Goal: Navigation & Orientation: Find specific page/section

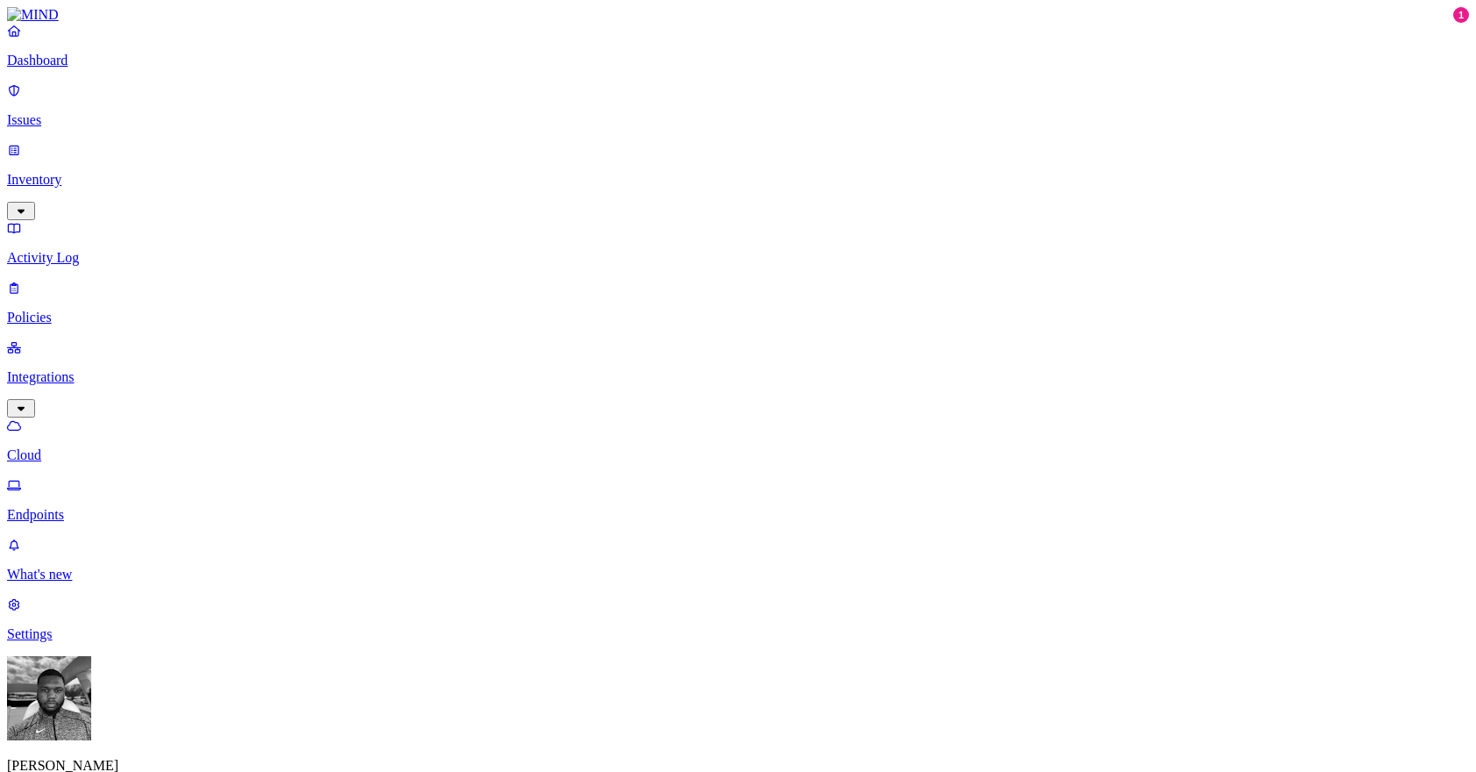
drag, startPoint x: 981, startPoint y: 240, endPoint x: 783, endPoint y: 366, distance: 234.6
click at [52, 112] on p "Issues" at bounding box center [738, 120] width 1462 height 16
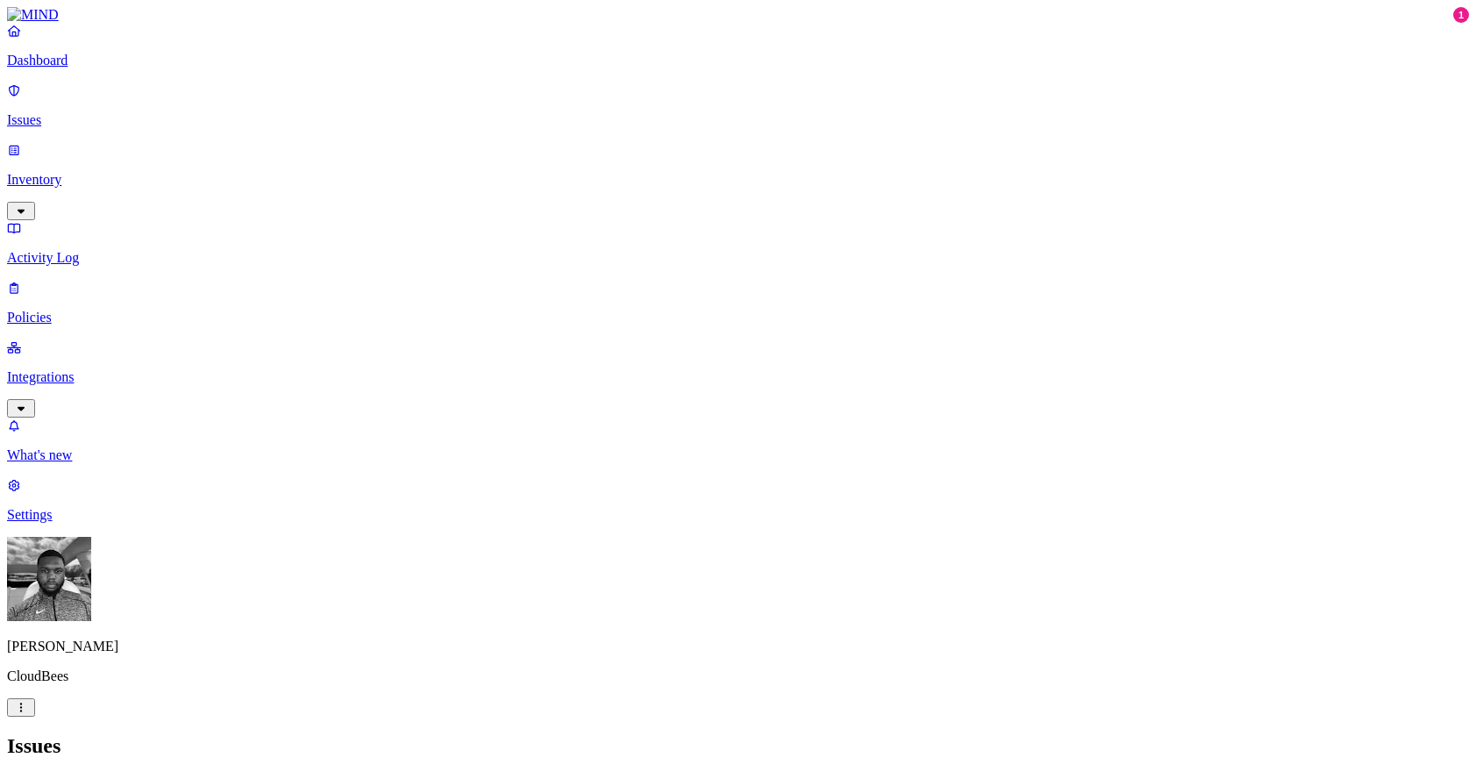
click at [116, 310] on p "Policies" at bounding box center [738, 318] width 1462 height 16
click at [107, 250] on p "Activity Log" at bounding box center [738, 258] width 1462 height 16
click at [83, 172] on p "Inventory" at bounding box center [738, 180] width 1462 height 16
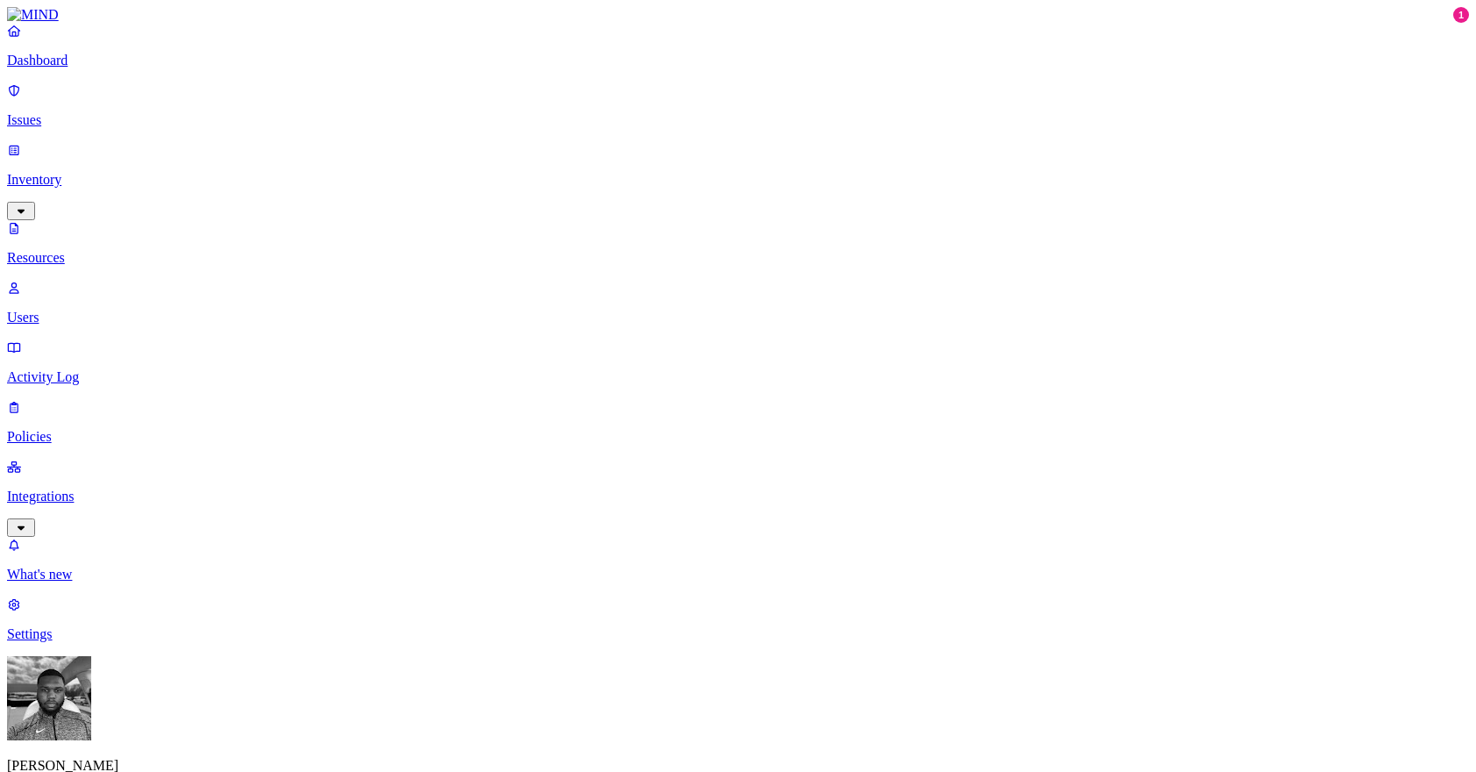
click at [83, 172] on p "Inventory" at bounding box center [738, 180] width 1462 height 16
click at [73, 125] on div "Dashboard Issues Inventory Resources Users Activity Log Policies Integrations" at bounding box center [738, 280] width 1462 height 514
click at [70, 118] on link "Issues" at bounding box center [738, 105] width 1462 height 46
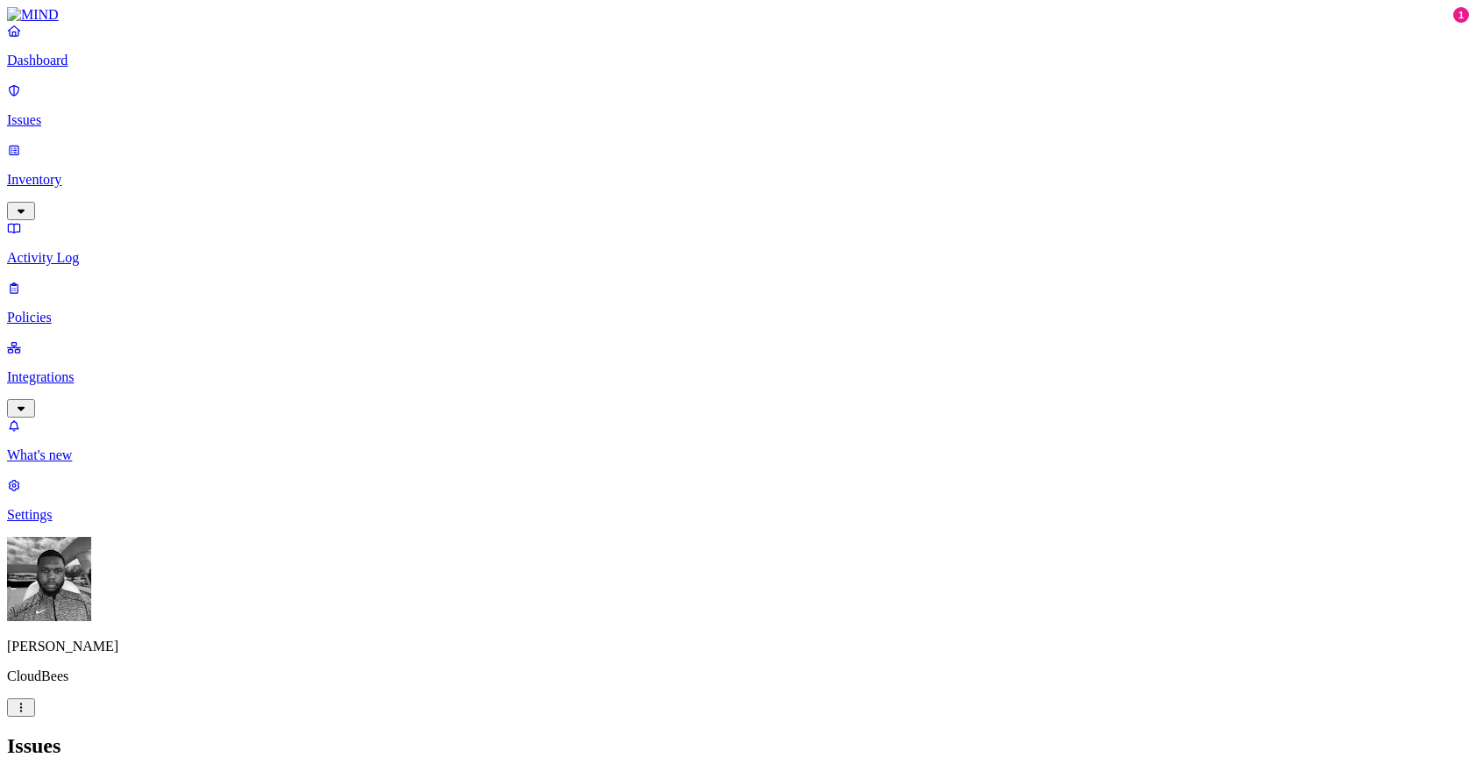
click at [55, 172] on p "Inventory" at bounding box center [738, 180] width 1462 height 16
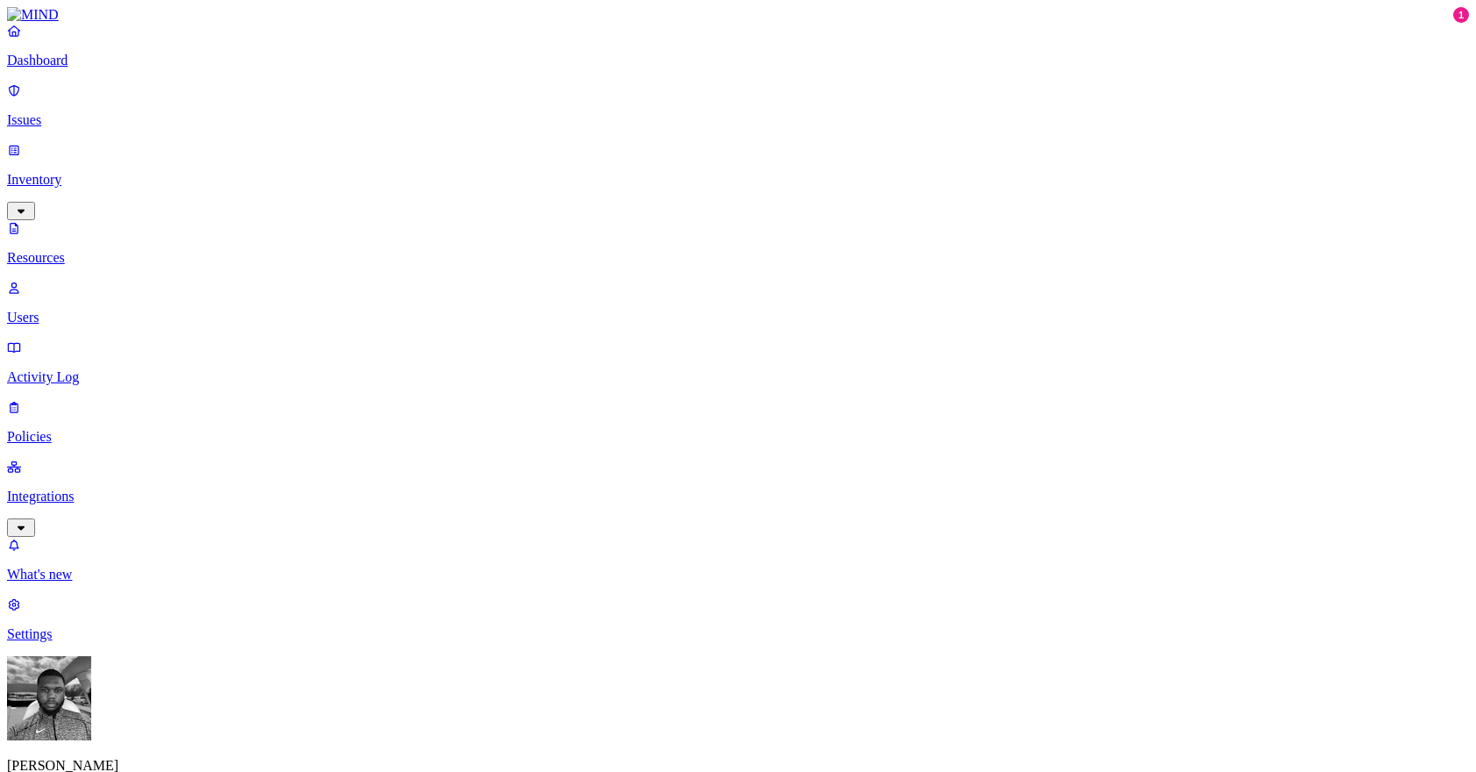
click at [63, 310] on p "Users" at bounding box center [738, 318] width 1462 height 16
type input "v"
type input "mohan"
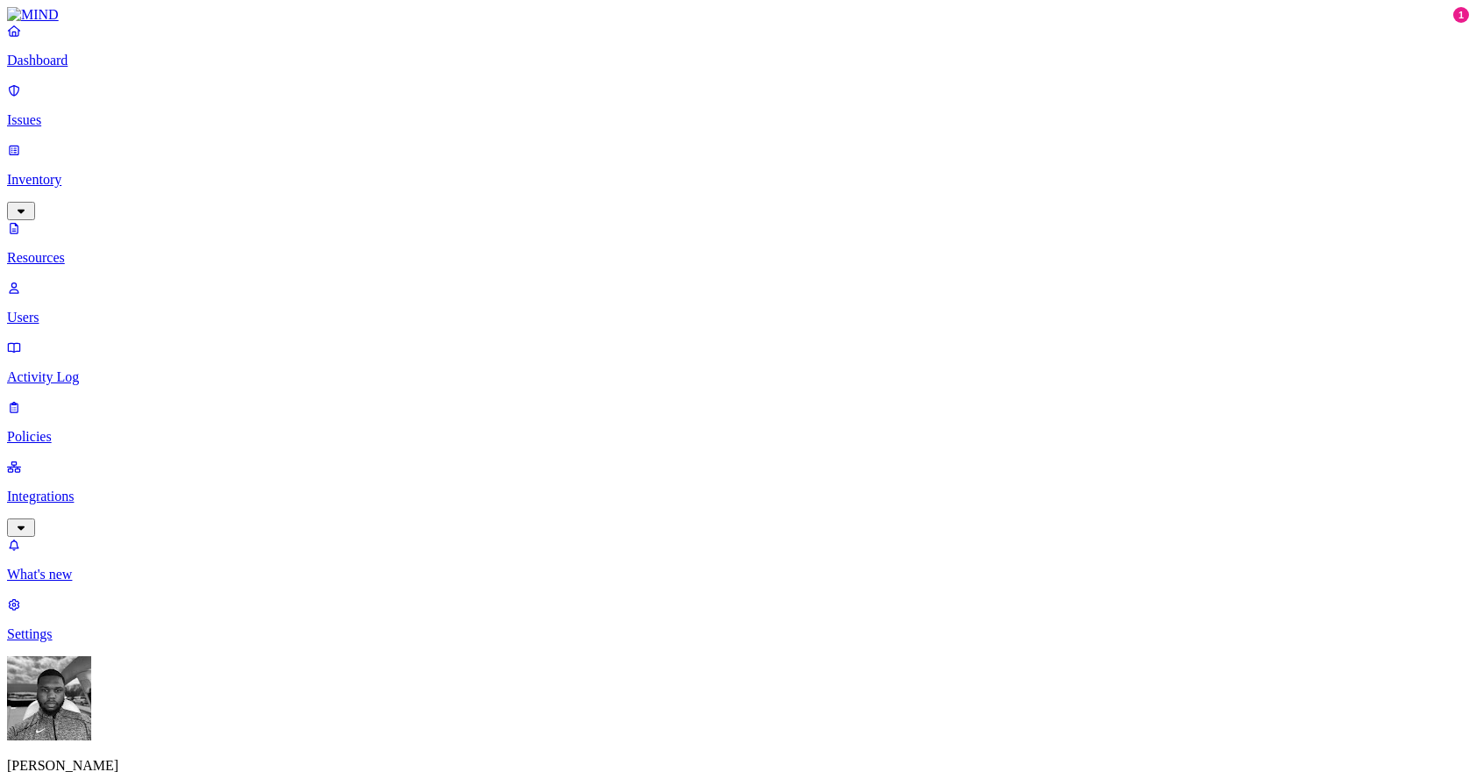
click at [71, 489] on p "Integrations" at bounding box center [738, 497] width 1462 height 16
click at [82, 507] on p "Endpoints" at bounding box center [738, 515] width 1462 height 16
click at [156, 583] on p "What's new" at bounding box center [738, 575] width 1462 height 16
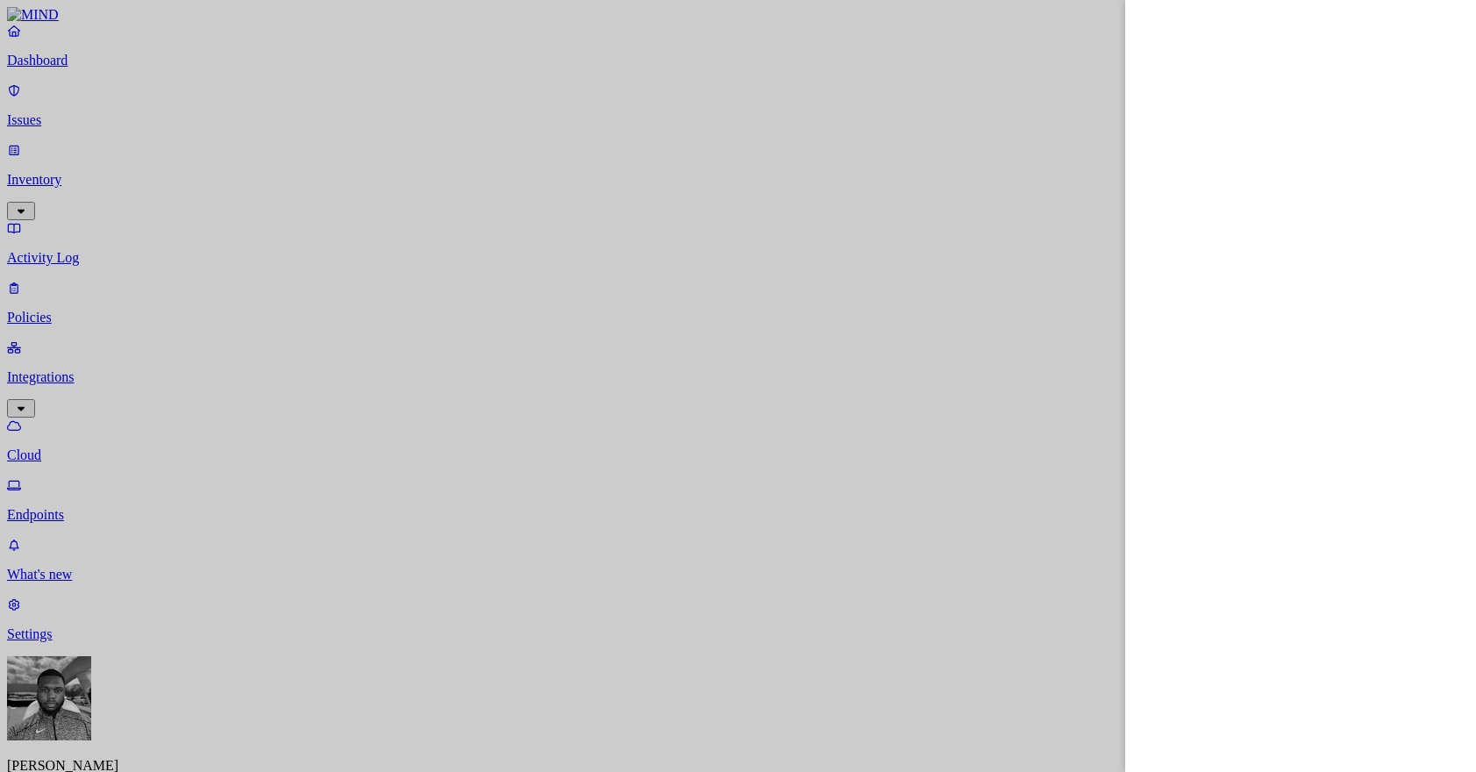
click at [86, 274] on div at bounding box center [738, 386] width 1476 height 772
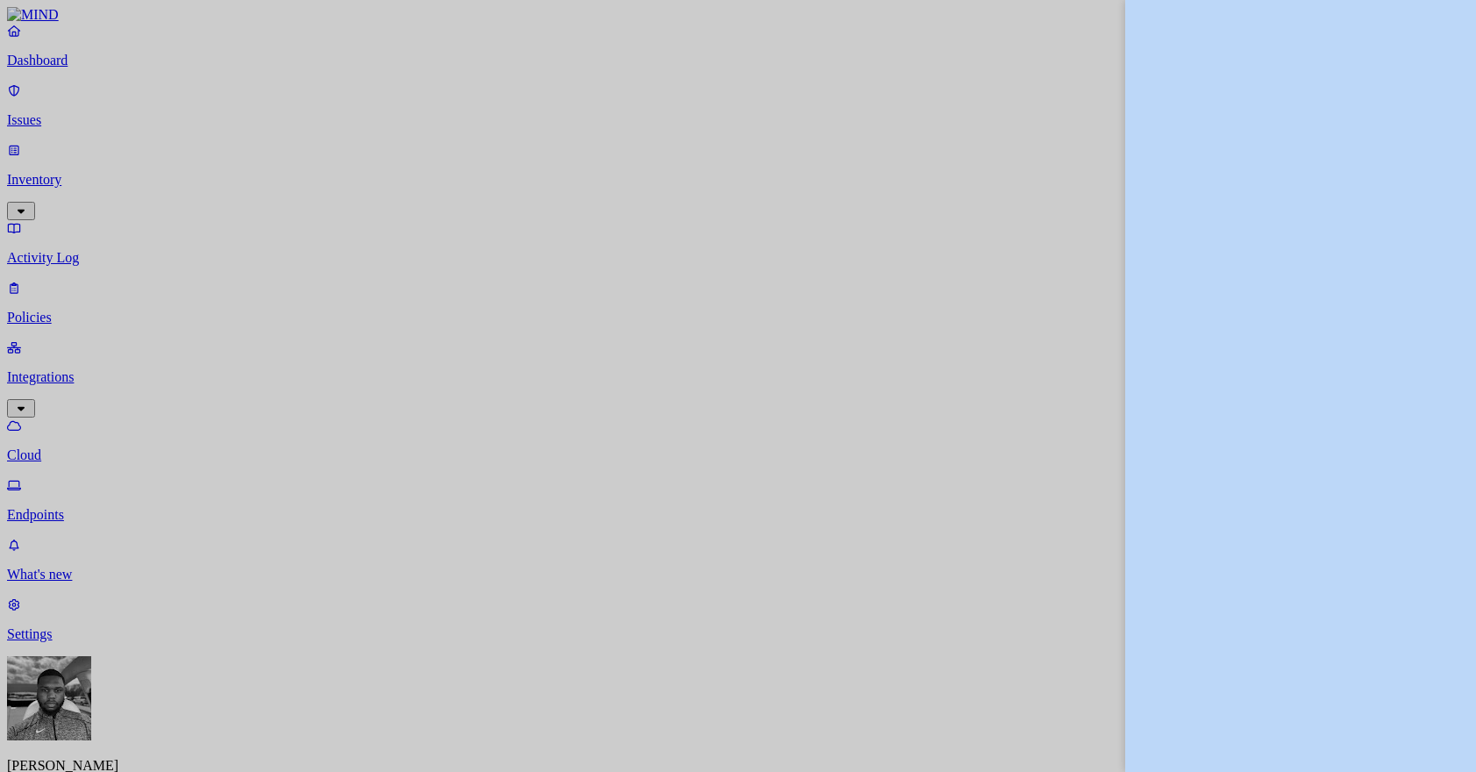
click at [86, 274] on div at bounding box center [738, 386] width 1476 height 772
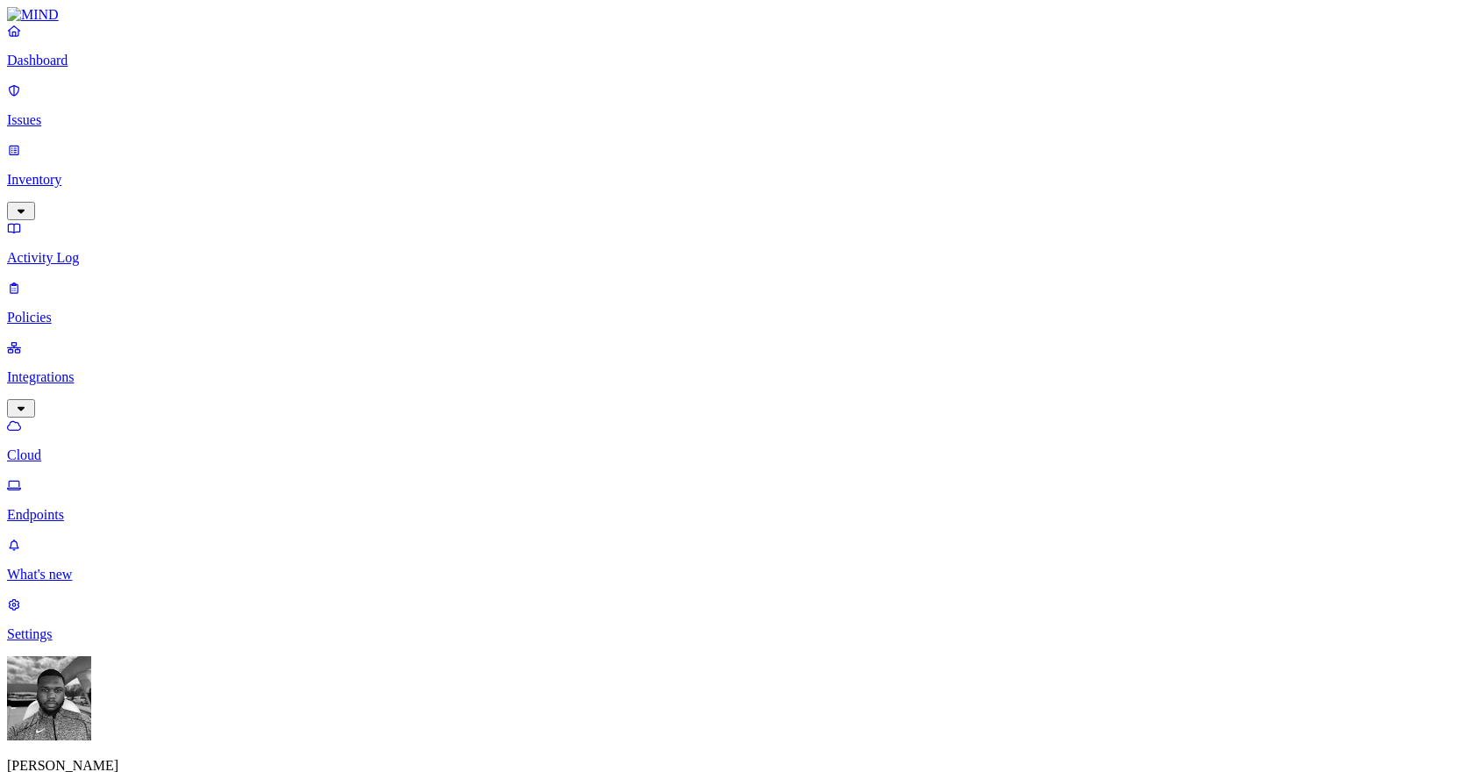
click at [82, 447] on p "Cloud" at bounding box center [738, 455] width 1462 height 16
click at [79, 507] on p "Endpoints" at bounding box center [738, 515] width 1462 height 16
click at [81, 67] on link "Dashboard" at bounding box center [738, 46] width 1462 height 46
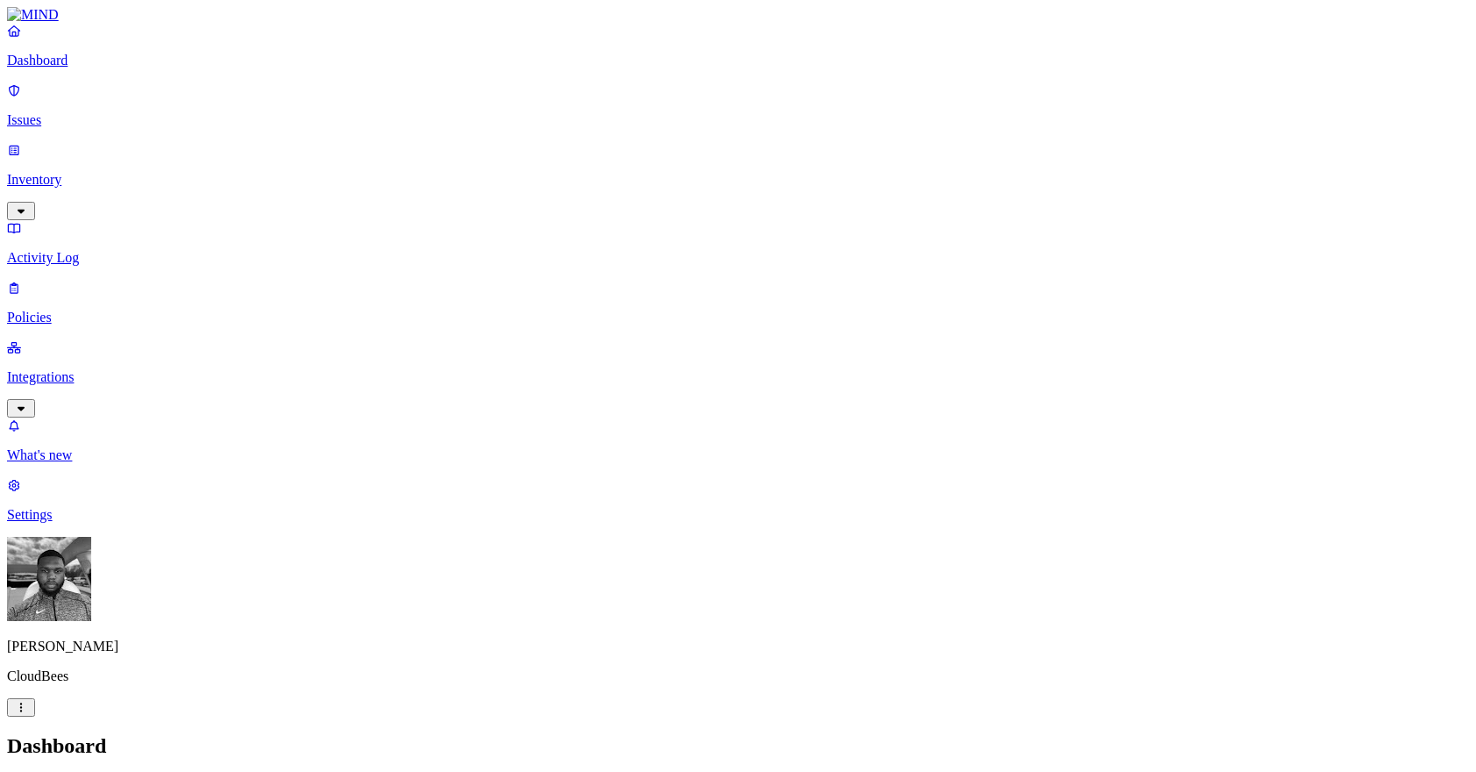
click at [67, 369] on p "Integrations" at bounding box center [738, 377] width 1462 height 16
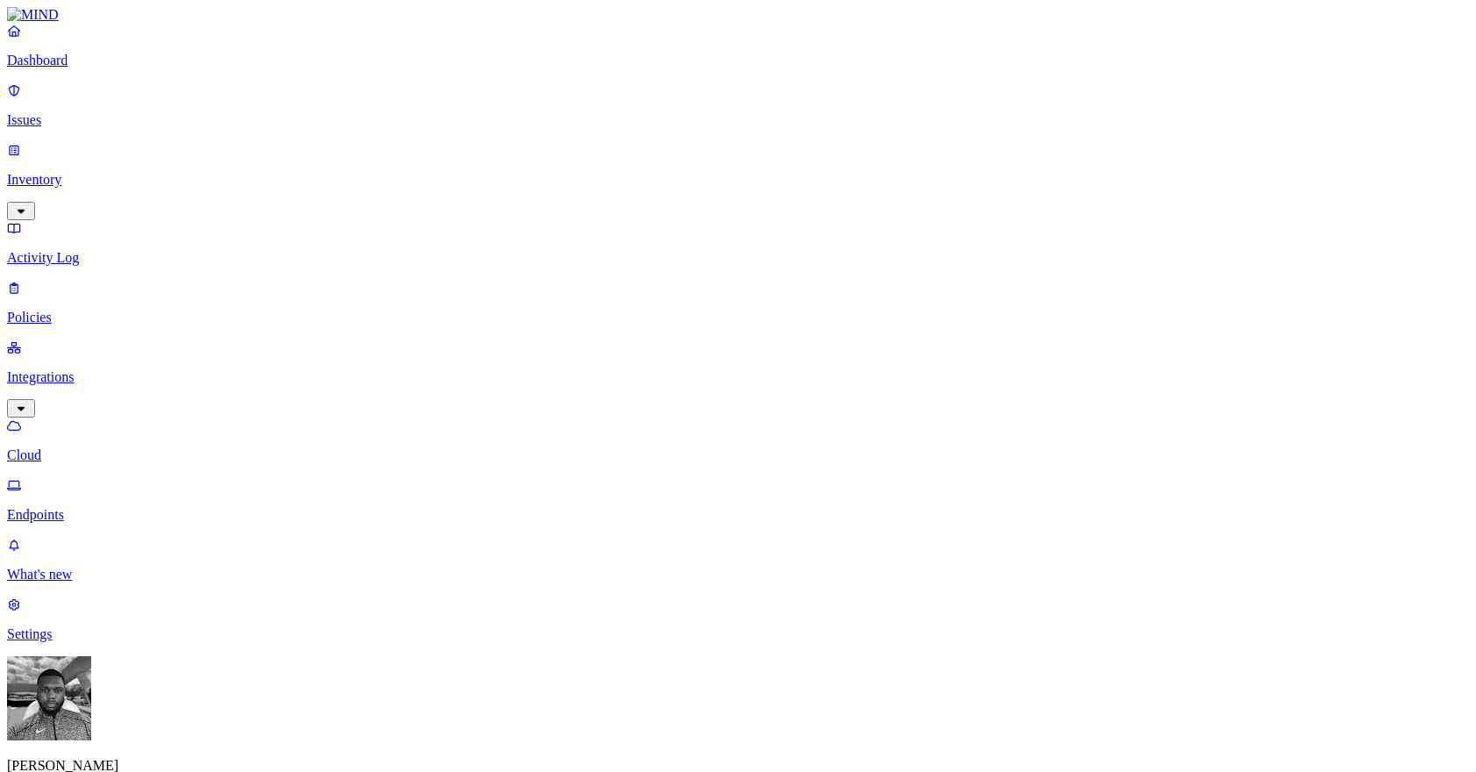
click at [61, 507] on p "Endpoints" at bounding box center [738, 515] width 1462 height 16
drag, startPoint x: 1443, startPoint y: 382, endPoint x: 1482, endPoint y: 382, distance: 38.6
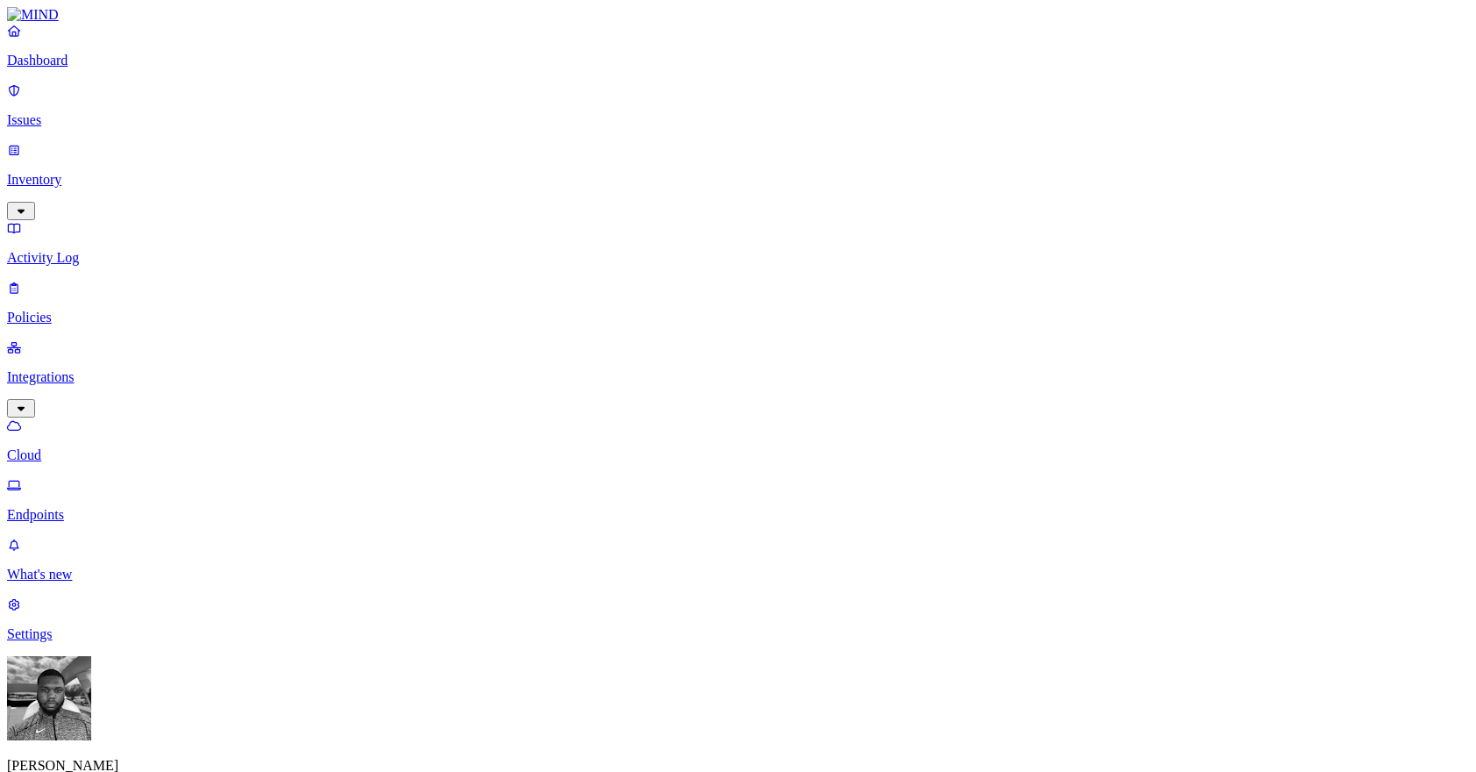
drag, startPoint x: 1100, startPoint y: 302, endPoint x: 1007, endPoint y: 403, distance: 137.2
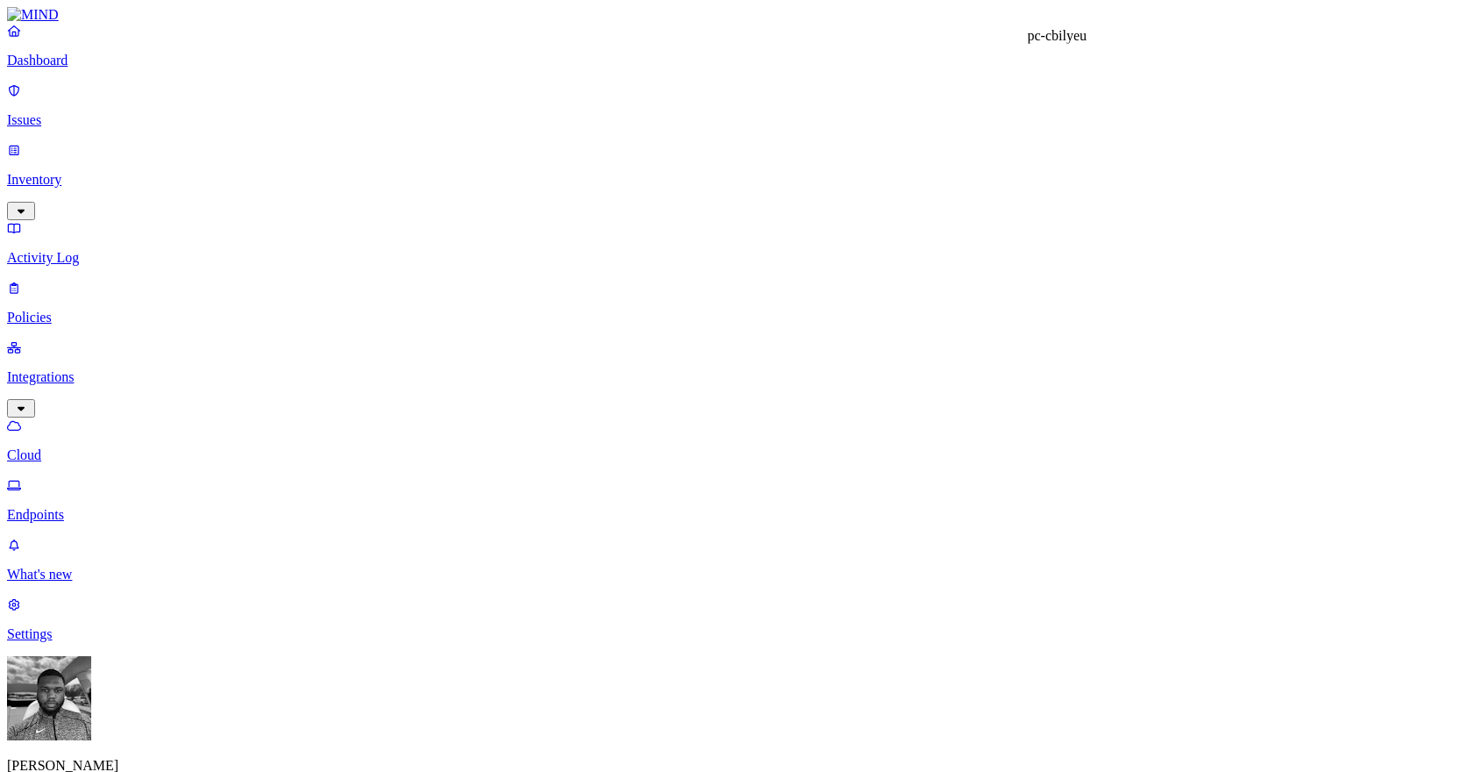
drag, startPoint x: 1094, startPoint y: 59, endPoint x: 1027, endPoint y: 58, distance: 66.7
copy h3 "pc-cbilyeu"
